Goal: Task Accomplishment & Management: Manage account settings

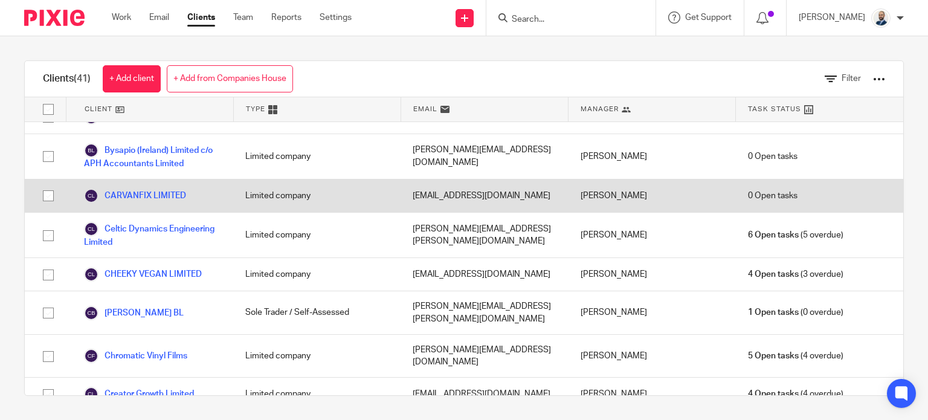
scroll to position [181, 0]
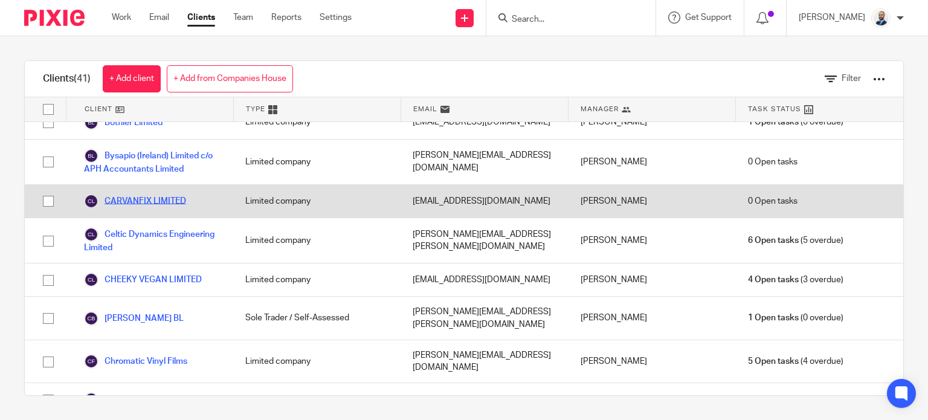
click at [144, 194] on link "CARVANFIX LIMITED" at bounding box center [135, 201] width 102 height 14
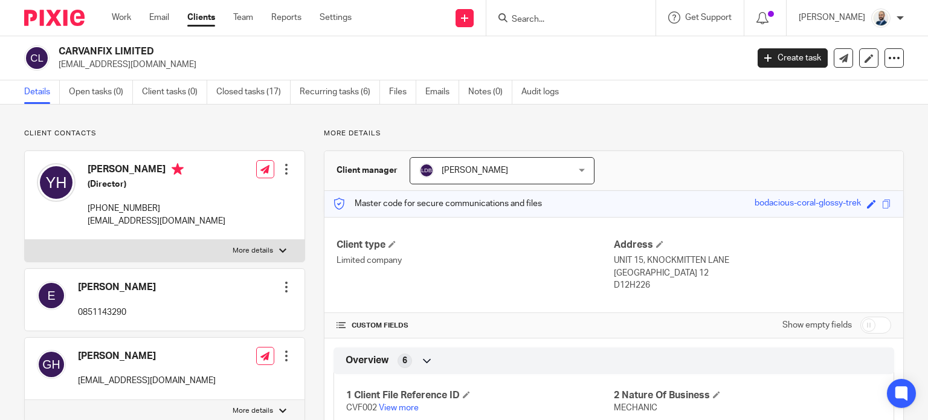
click at [454, 177] on span "Lizinda De Beer" at bounding box center [489, 170] width 140 height 25
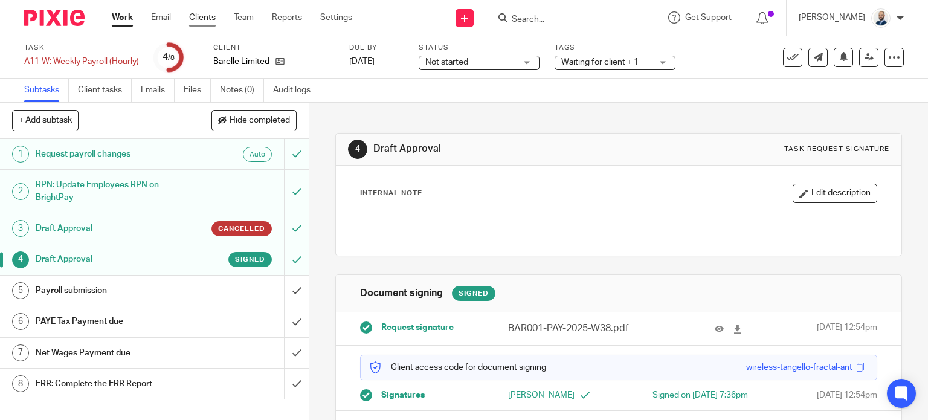
click at [196, 17] on link "Clients" at bounding box center [202, 17] width 27 height 12
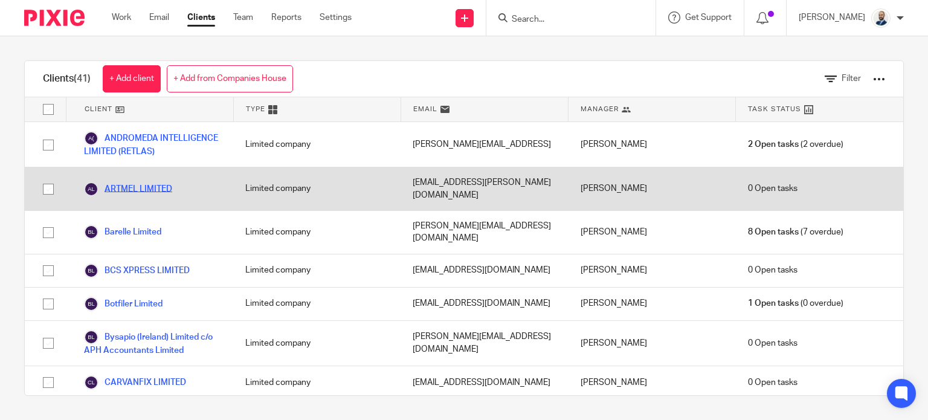
click at [121, 185] on link "ARTMEL LIMITED" at bounding box center [128, 189] width 88 height 14
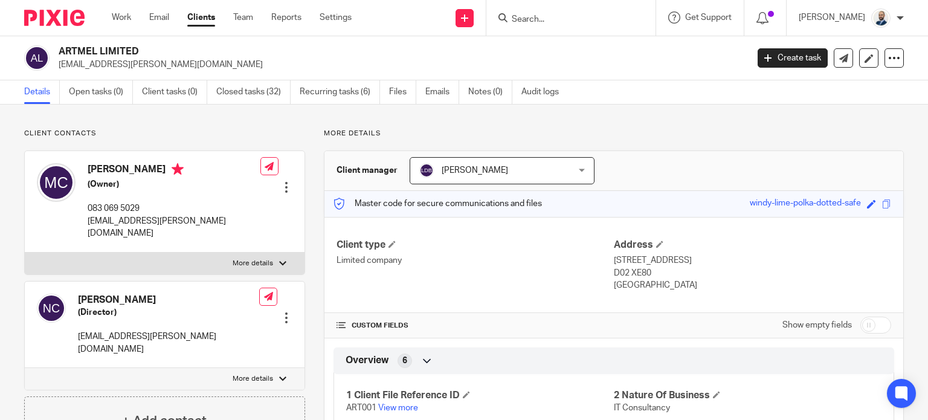
click at [202, 20] on link "Clients" at bounding box center [201, 17] width 28 height 12
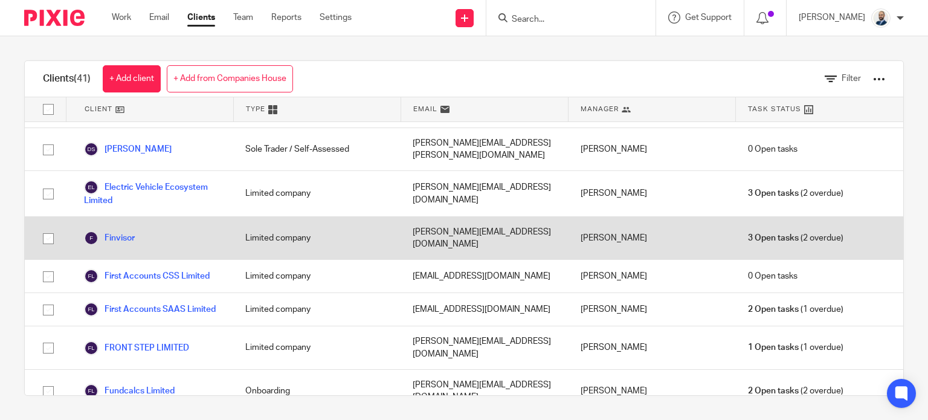
scroll to position [544, 0]
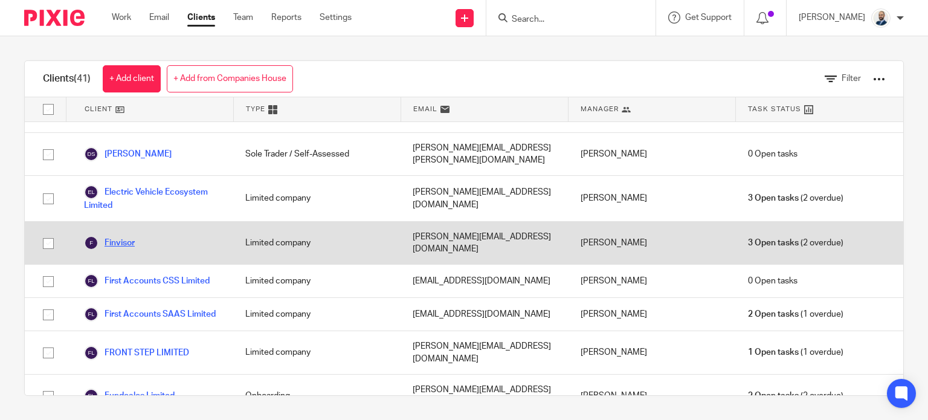
click at [118, 236] on link "Finvisor" at bounding box center [109, 243] width 51 height 14
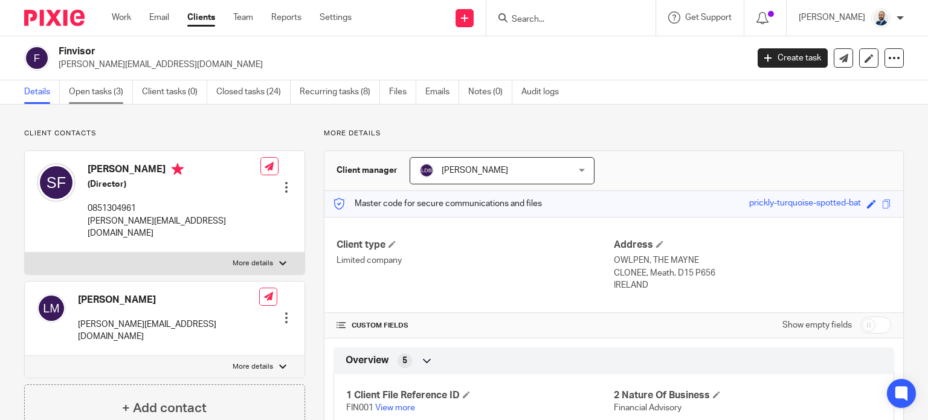
click at [92, 94] on link "Open tasks (3)" at bounding box center [101, 92] width 64 height 24
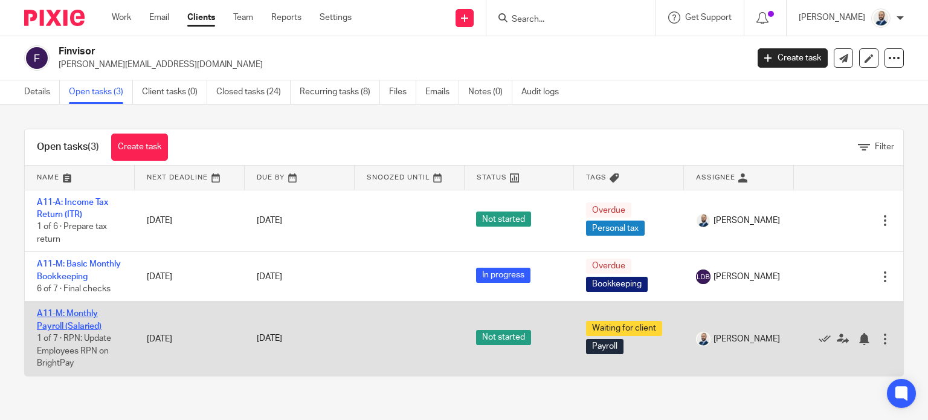
click at [76, 330] on link "A11-M: Monthly Payroll (Salaried)" at bounding box center [69, 319] width 65 height 21
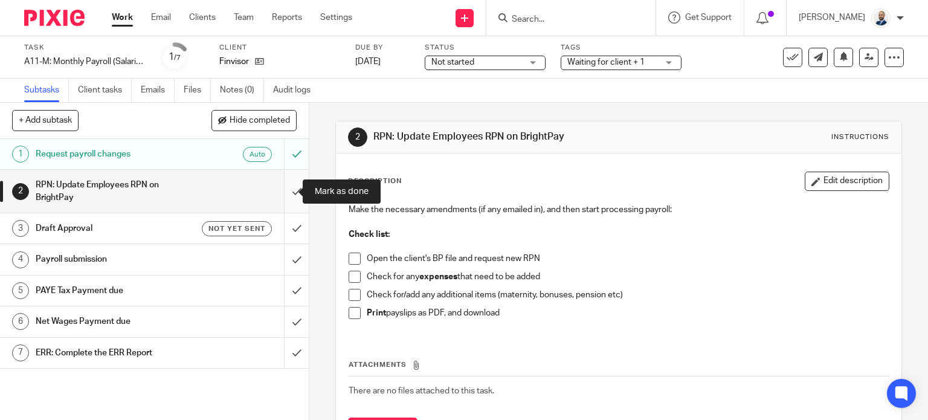
click at [291, 193] on input "submit" at bounding box center [154, 191] width 309 height 43
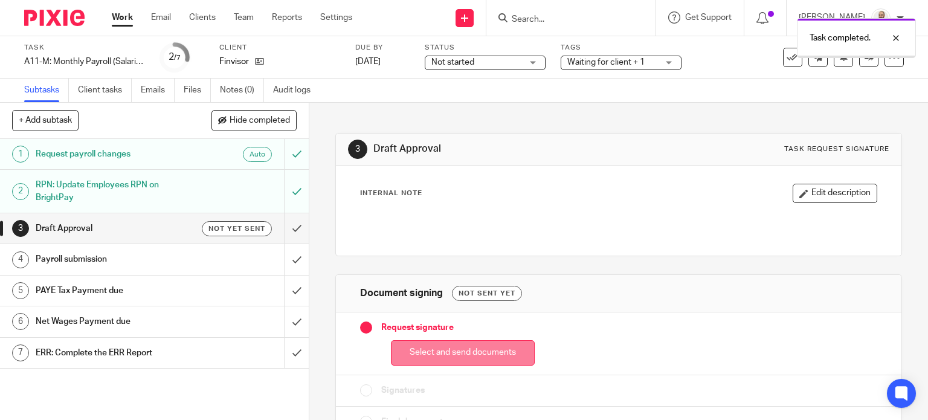
click at [437, 364] on button "Select and send documents" at bounding box center [463, 353] width 144 height 26
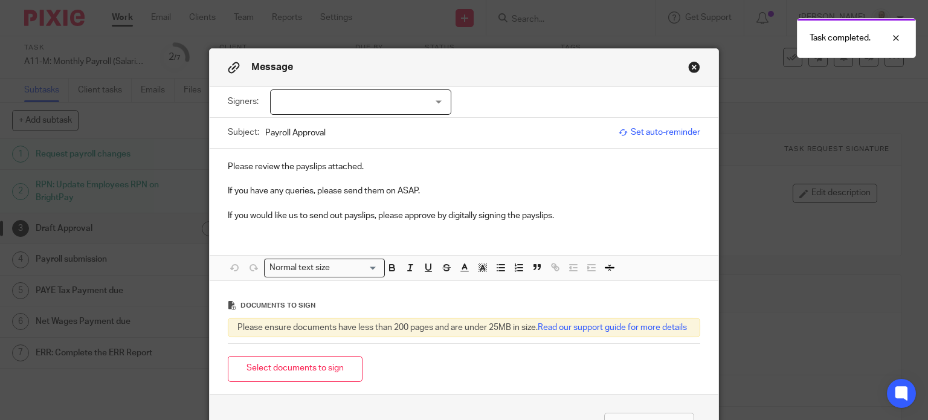
drag, startPoint x: 381, startPoint y: 108, endPoint x: 382, endPoint y: 118, distance: 10.4
click at [381, 108] on div at bounding box center [360, 101] width 181 height 25
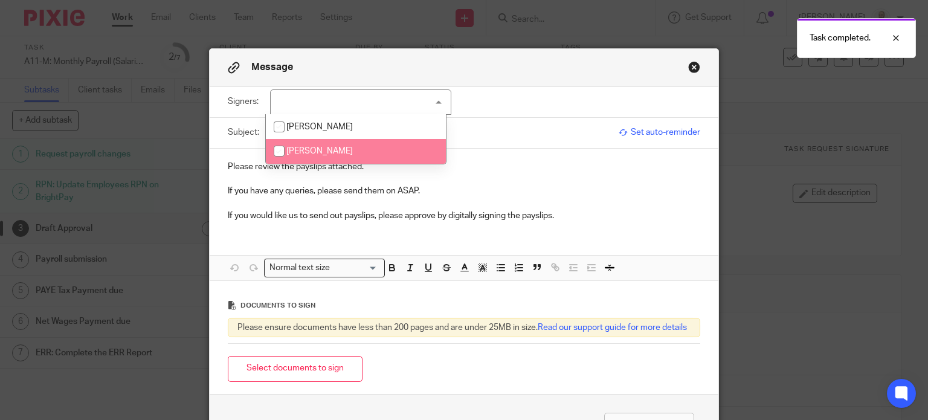
click at [360, 149] on li "Linda McFeely" at bounding box center [356, 151] width 180 height 25
checkbox input "true"
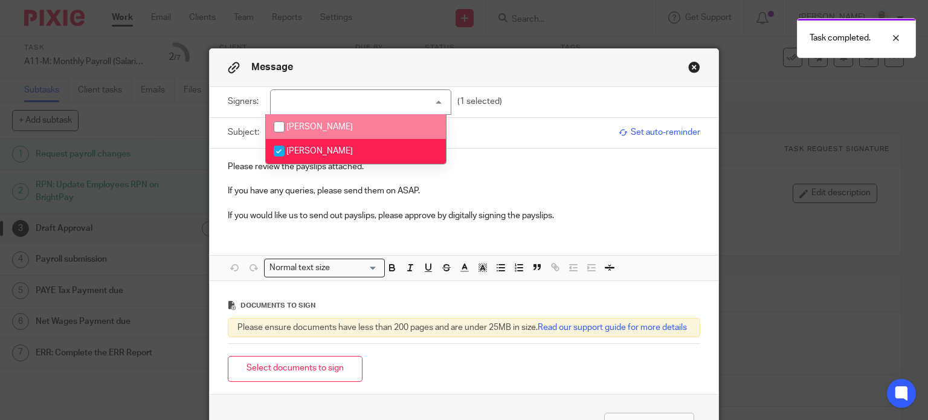
click at [350, 127] on li "Simon Mc Feely" at bounding box center [356, 126] width 180 height 25
checkbox input "true"
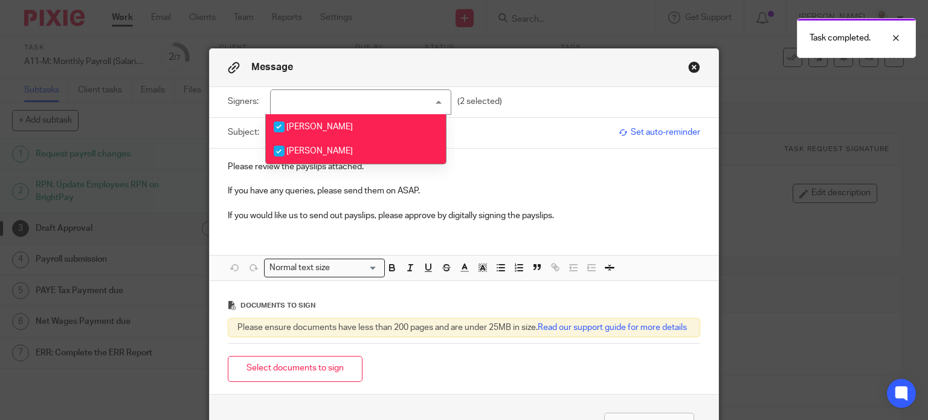
click at [371, 153] on li "Linda McFeely" at bounding box center [356, 151] width 180 height 25
checkbox input "false"
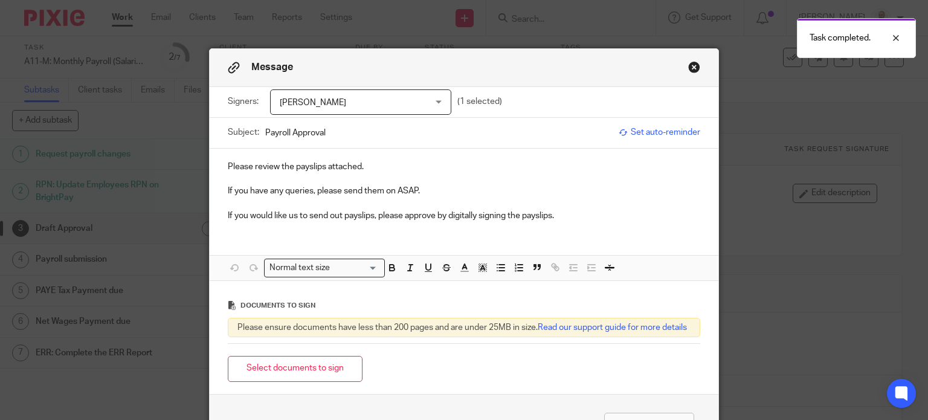
click at [307, 371] on button "Select documents to sign" at bounding box center [295, 369] width 135 height 26
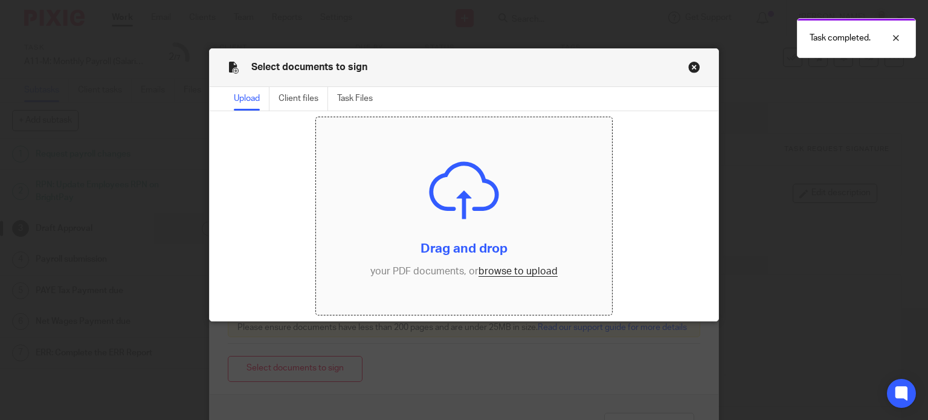
click at [509, 268] on input "file" at bounding box center [464, 216] width 296 height 198
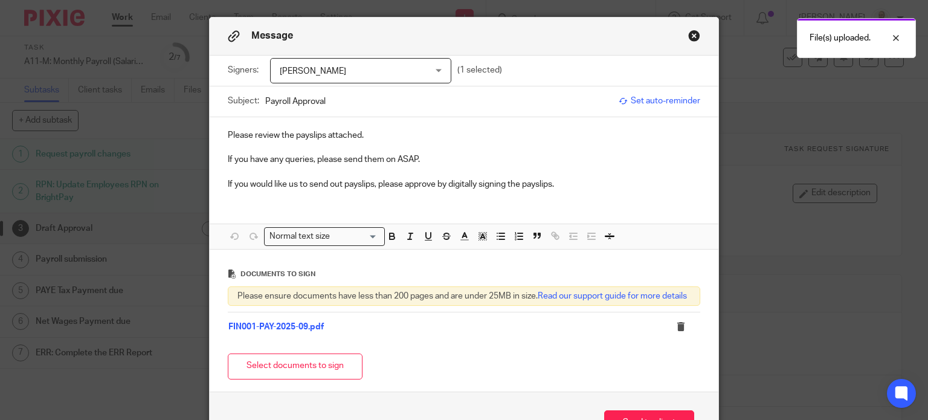
scroll to position [121, 0]
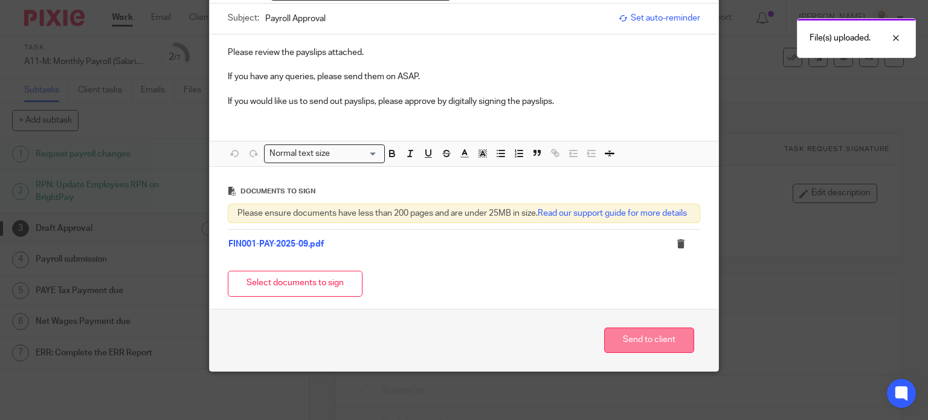
click at [658, 353] on button "Send to client" at bounding box center [649, 340] width 90 height 26
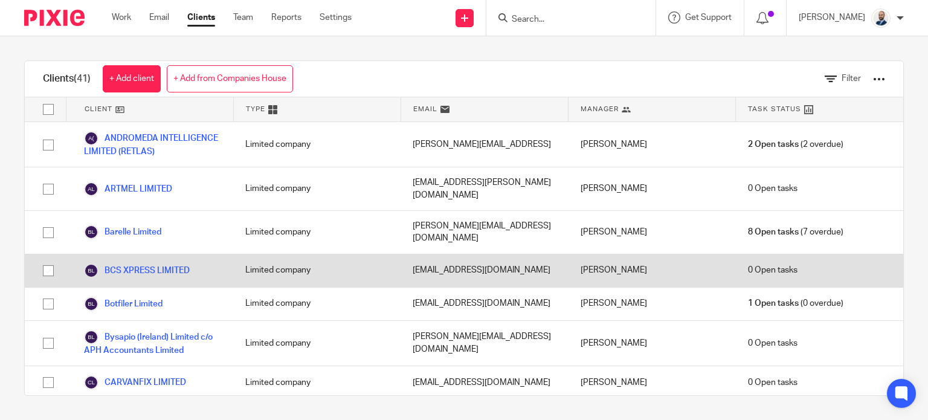
scroll to position [60, 0]
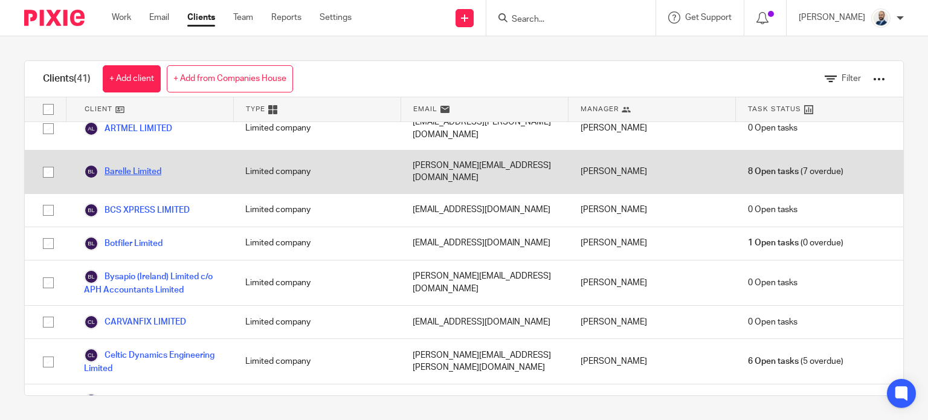
click at [138, 164] on link "Barelle Limited" at bounding box center [122, 171] width 77 height 14
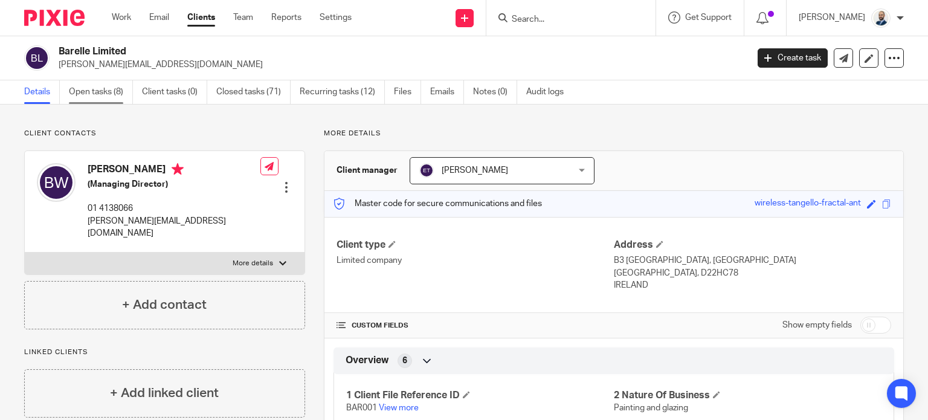
click at [81, 78] on div "Barelle Limited barry@barelleltd.ie Create task Update from Companies House Exp…" at bounding box center [464, 58] width 928 height 44
click at [85, 87] on link "Open tasks (8)" at bounding box center [101, 92] width 64 height 24
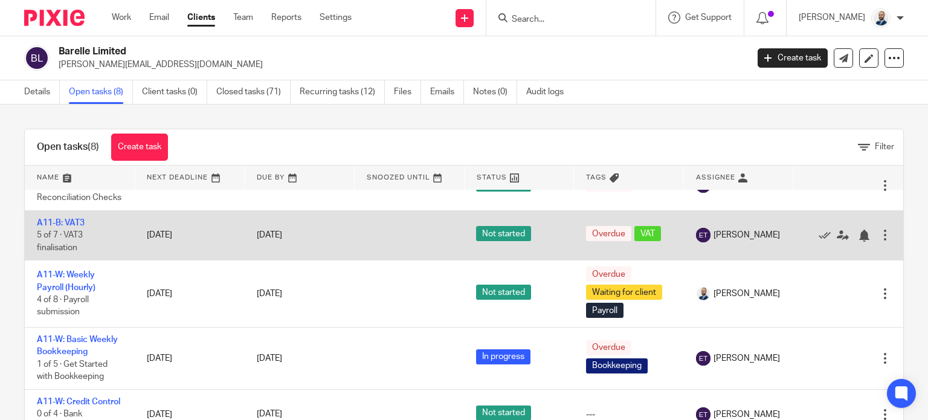
scroll to position [242, 0]
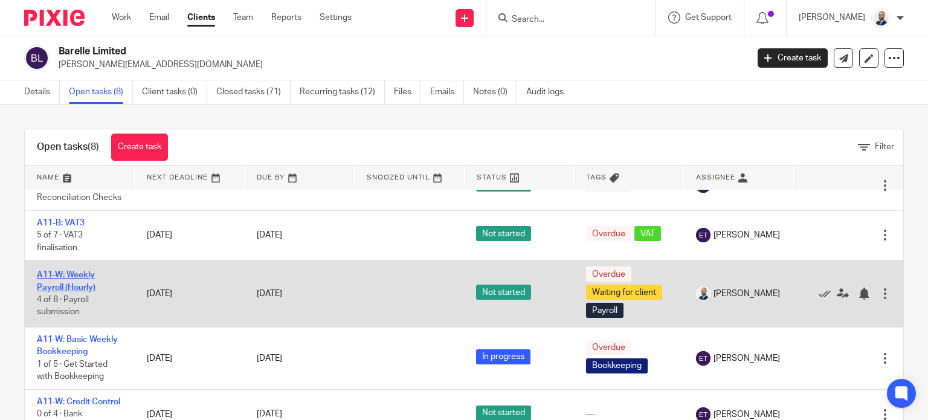
click at [80, 291] on link "A11-W: Weekly Payroll (Hourly)" at bounding box center [66, 281] width 59 height 21
